Goal: Check status

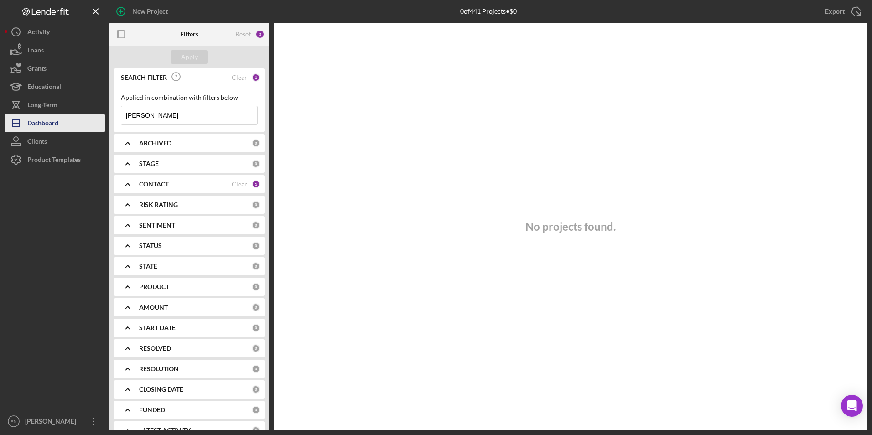
drag, startPoint x: 154, startPoint y: 117, endPoint x: 104, endPoint y: 117, distance: 50.1
click at [104, 117] on div "New Project 0 of 441 Projects • $0 [PERSON_NAME] Export Icon/Export Filters Res…" at bounding box center [436, 215] width 862 height 430
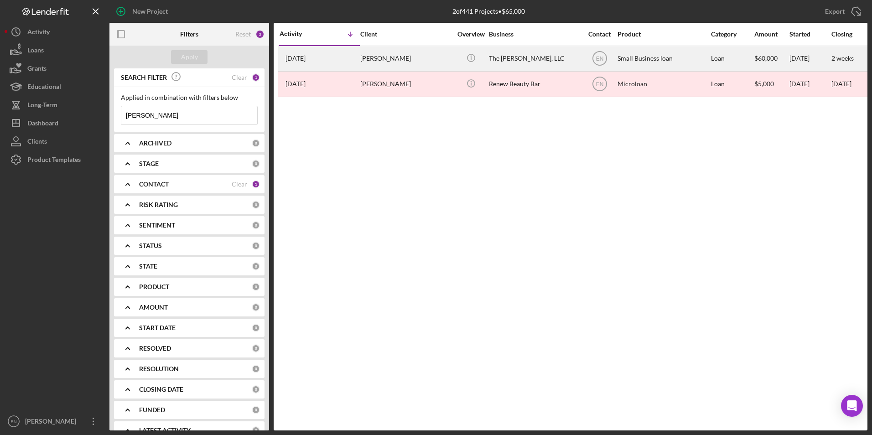
type input "[PERSON_NAME]"
click at [372, 56] on div "[PERSON_NAME]" at bounding box center [405, 58] width 91 height 24
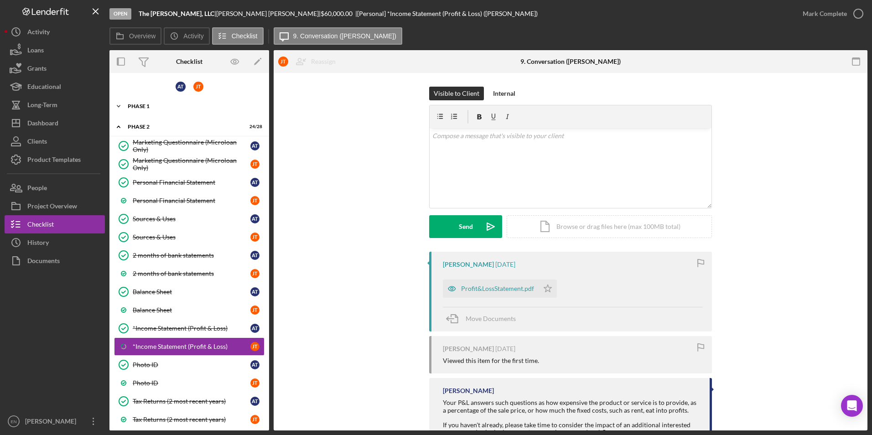
click at [152, 106] on div "Phase 1" at bounding box center [193, 105] width 130 height 5
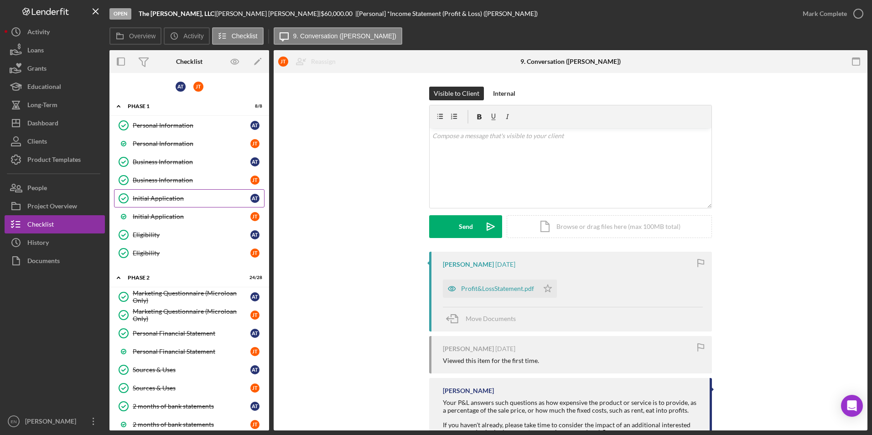
click at [153, 199] on div "Initial Application" at bounding box center [192, 198] width 118 height 7
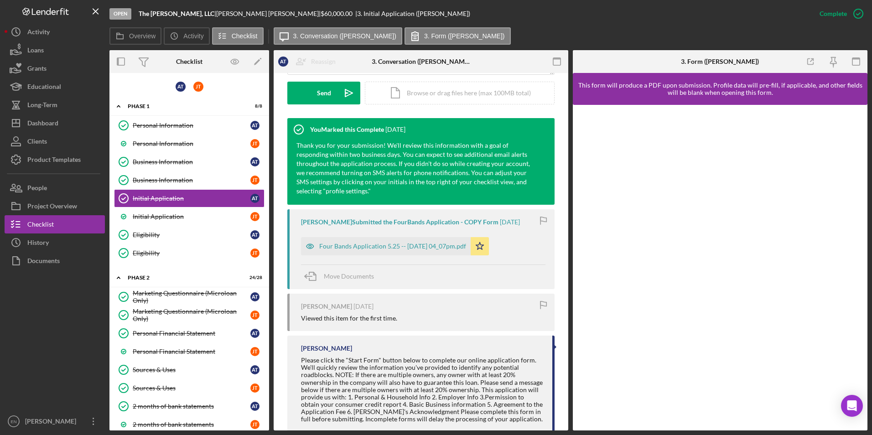
scroll to position [281, 0]
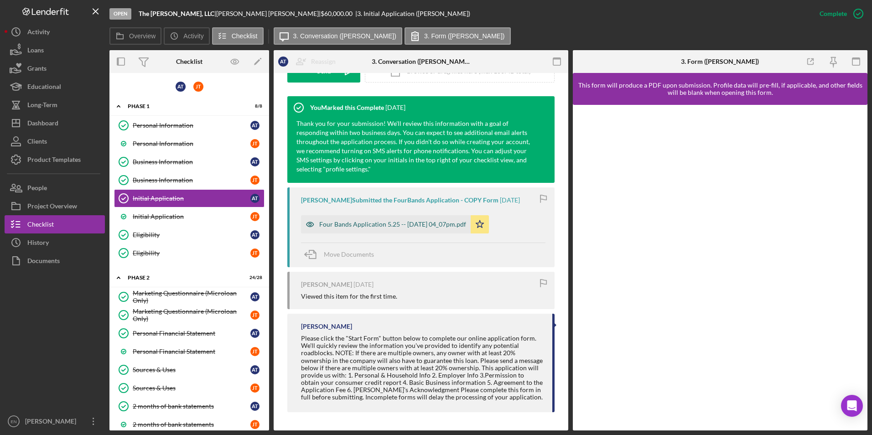
click at [354, 227] on div "Four Bands Application 5.25 -- [DATE] 04_07pm.pdf" at bounding box center [392, 224] width 147 height 7
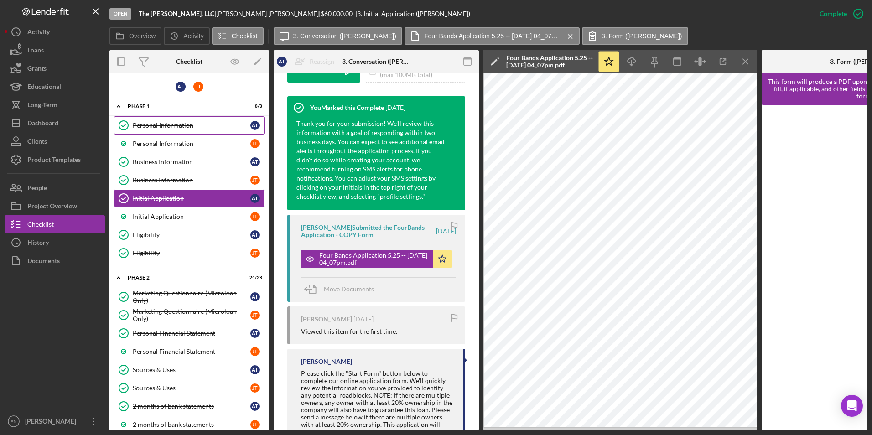
click at [161, 126] on div "Personal Information" at bounding box center [192, 125] width 118 height 7
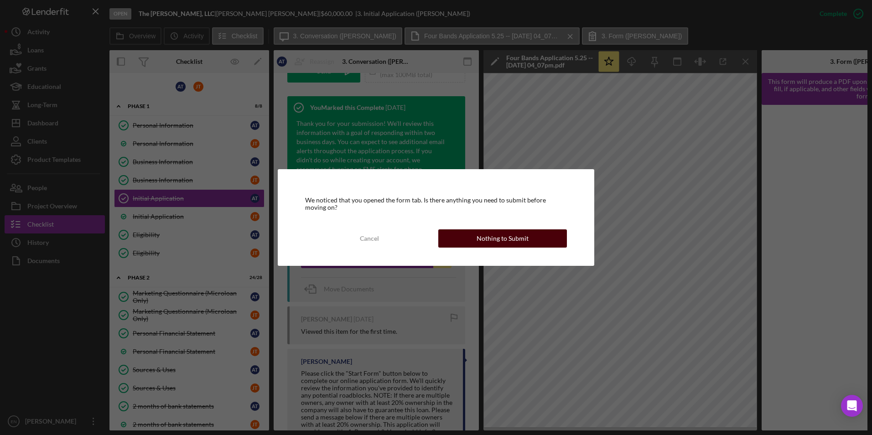
click at [499, 234] on div "Nothing to Submit" at bounding box center [502, 238] width 52 height 18
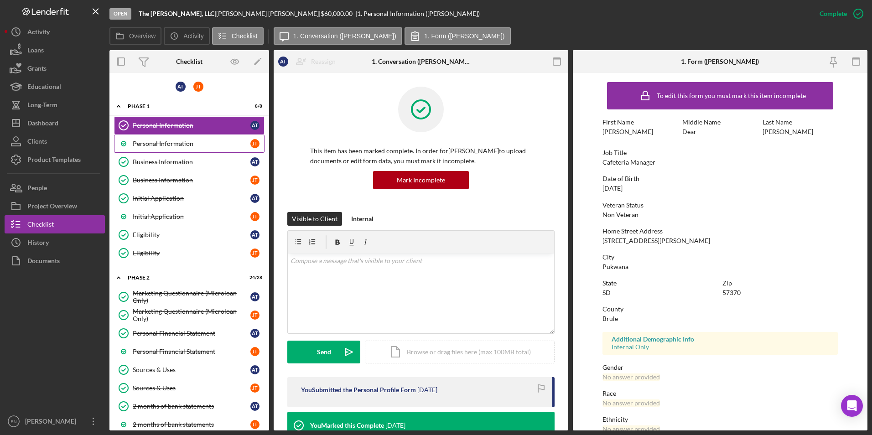
click at [185, 141] on div "Personal Information" at bounding box center [192, 143] width 118 height 7
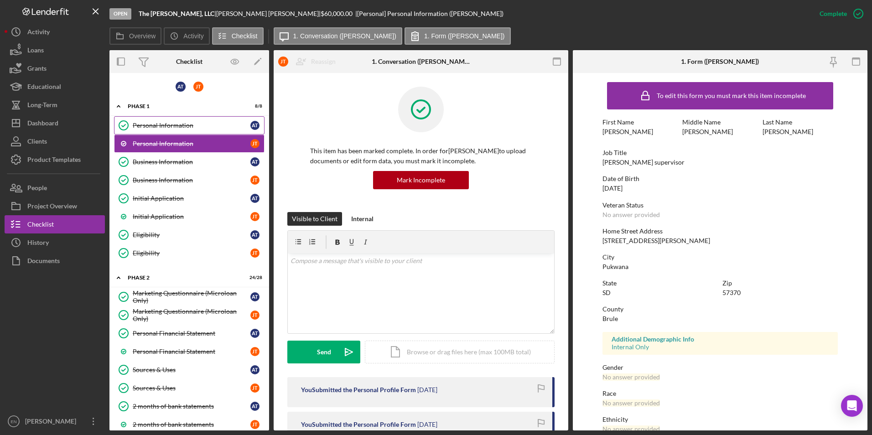
click at [156, 125] on div "Personal Information" at bounding box center [192, 125] width 118 height 7
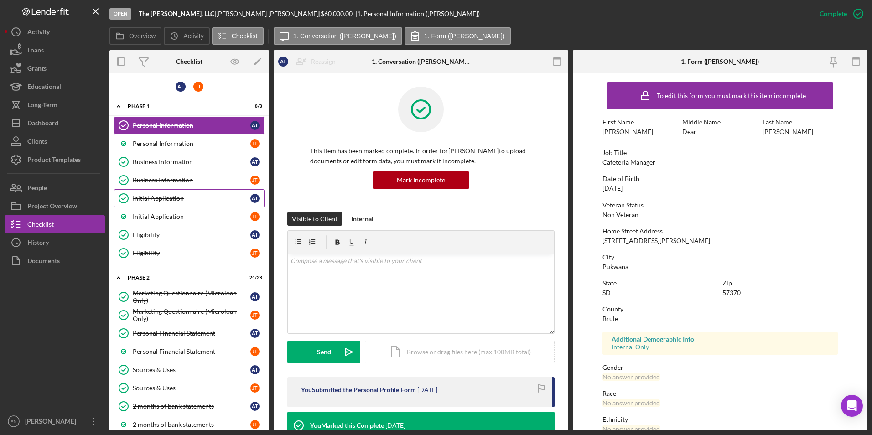
click at [161, 198] on div "Initial Application" at bounding box center [192, 198] width 118 height 7
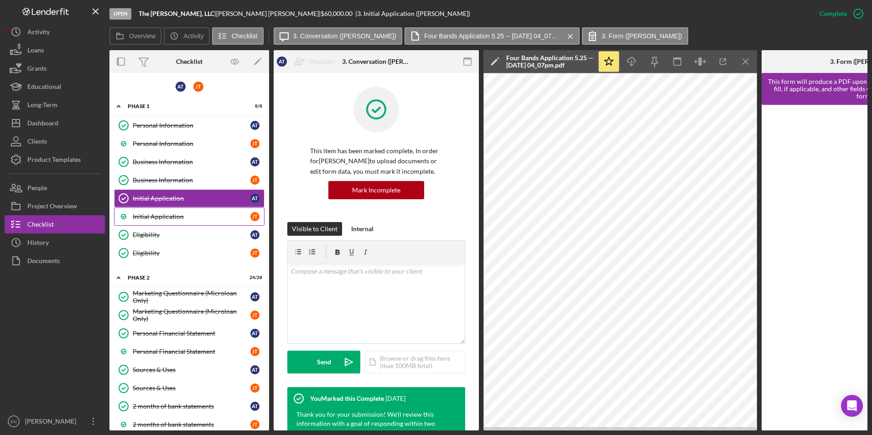
click at [177, 213] on div "Initial Application" at bounding box center [192, 216] width 118 height 7
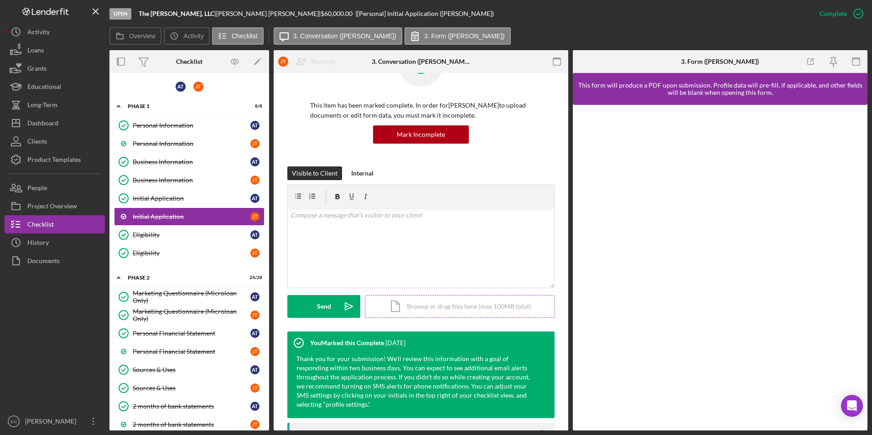
scroll to position [274, 0]
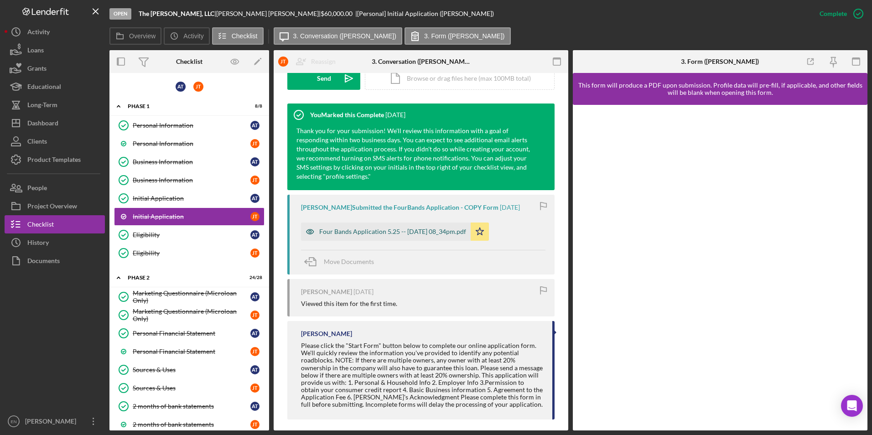
click at [361, 235] on div "Four Bands Application 5.25 -- [DATE] 08_34pm.pdf" at bounding box center [392, 231] width 147 height 7
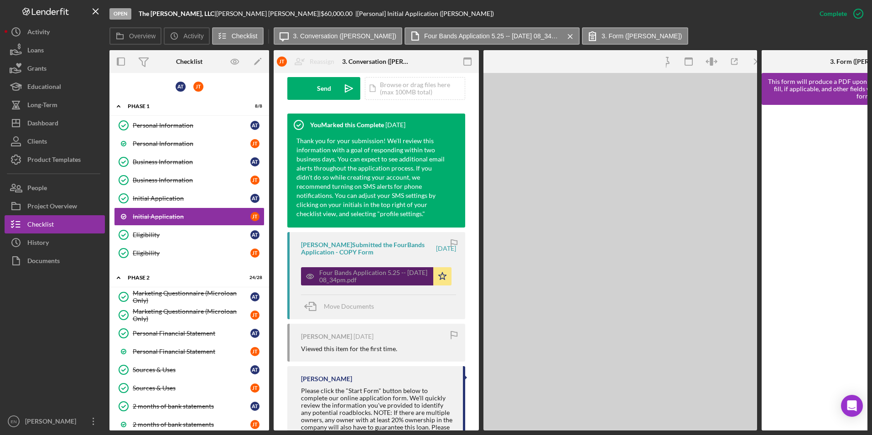
scroll to position [284, 0]
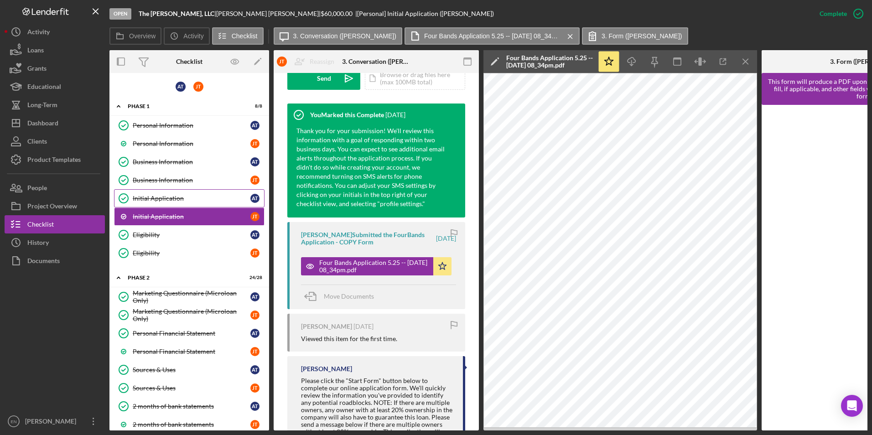
click at [165, 195] on div "Initial Application" at bounding box center [192, 198] width 118 height 7
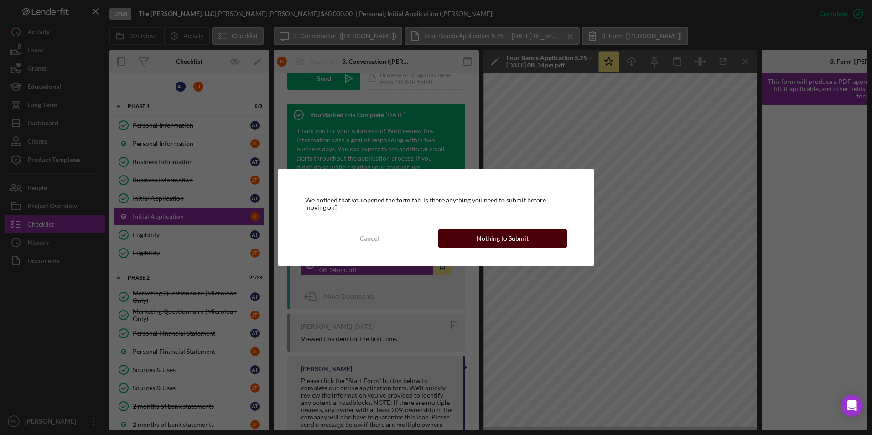
click at [523, 232] on div "Nothing to Submit" at bounding box center [502, 238] width 52 height 18
